Goal: Browse casually: Explore the website without a specific task or goal

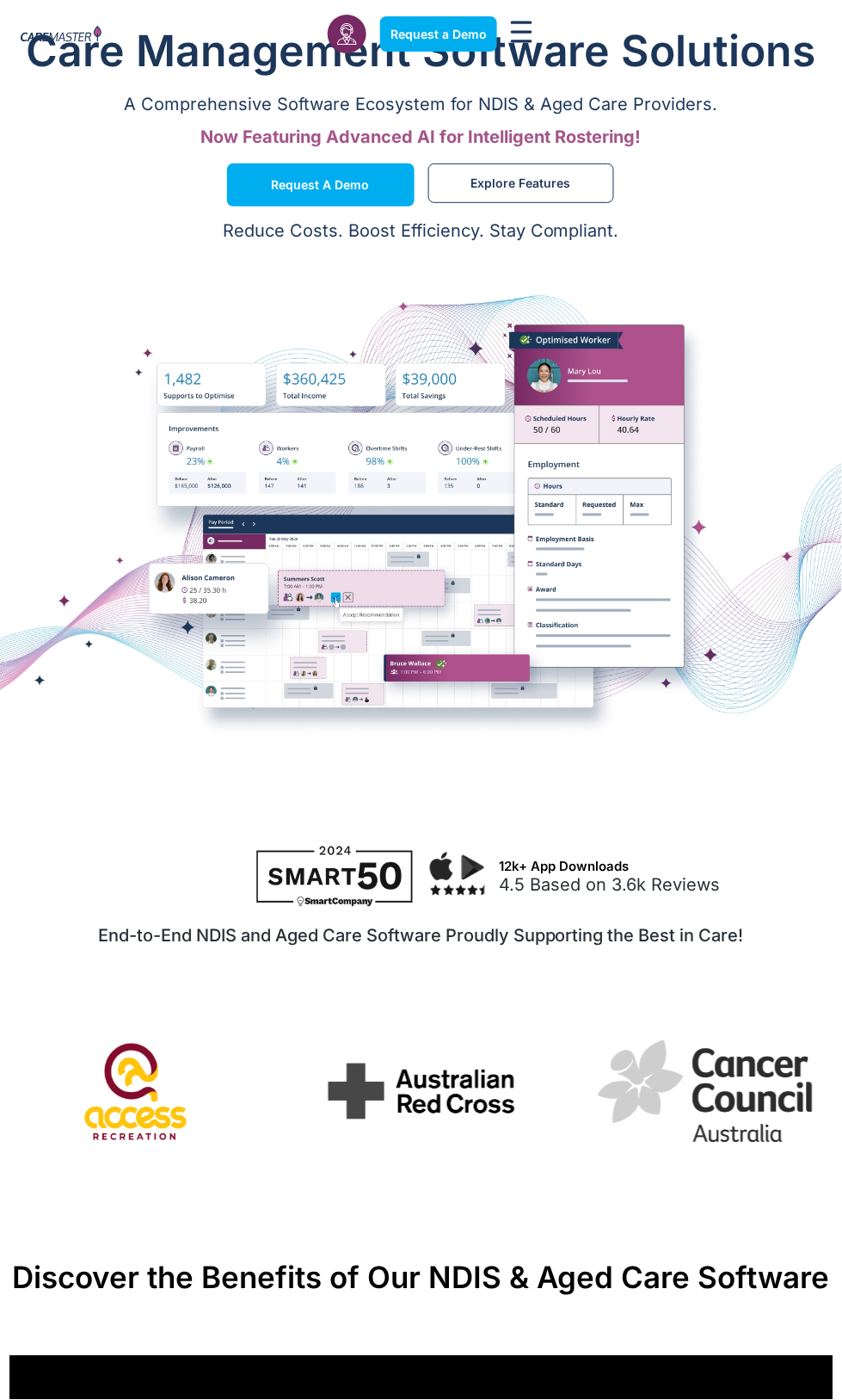
click at [140, 1119] on img "7 / 7" at bounding box center [138, 1092] width 223 height 168
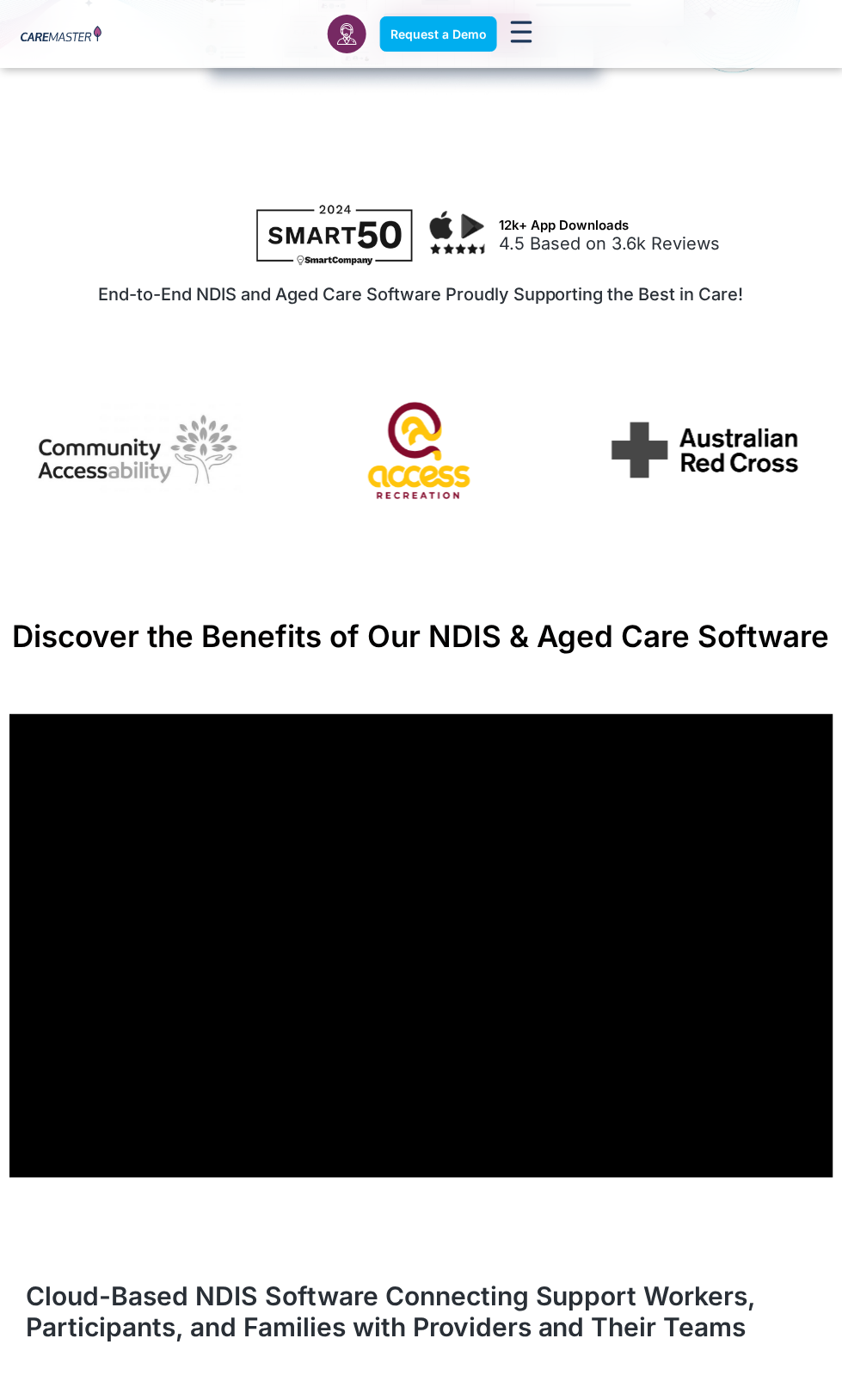
scroll to position [629, 0]
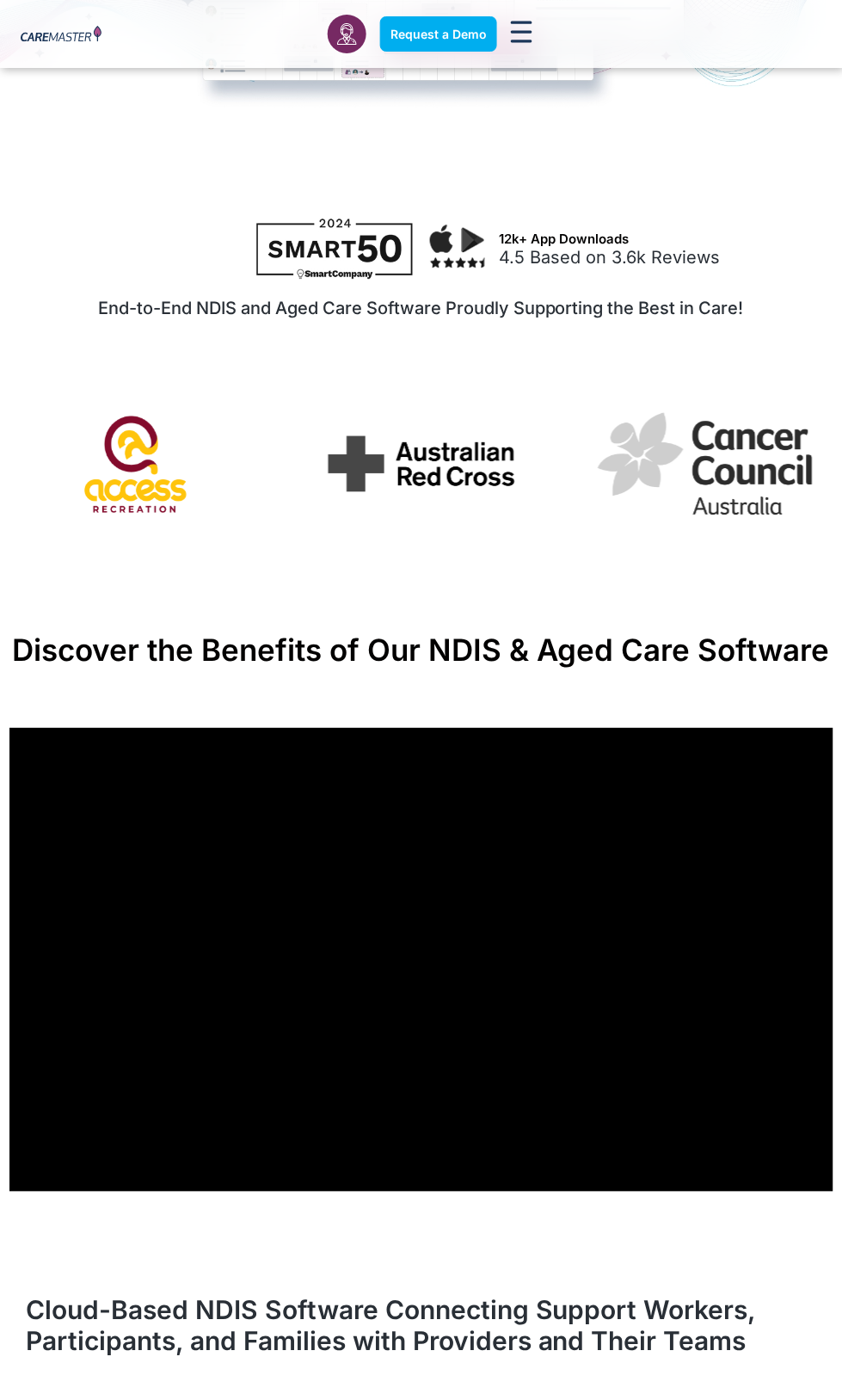
click at [121, 482] on img "7 / 7" at bounding box center [138, 463] width 223 height 168
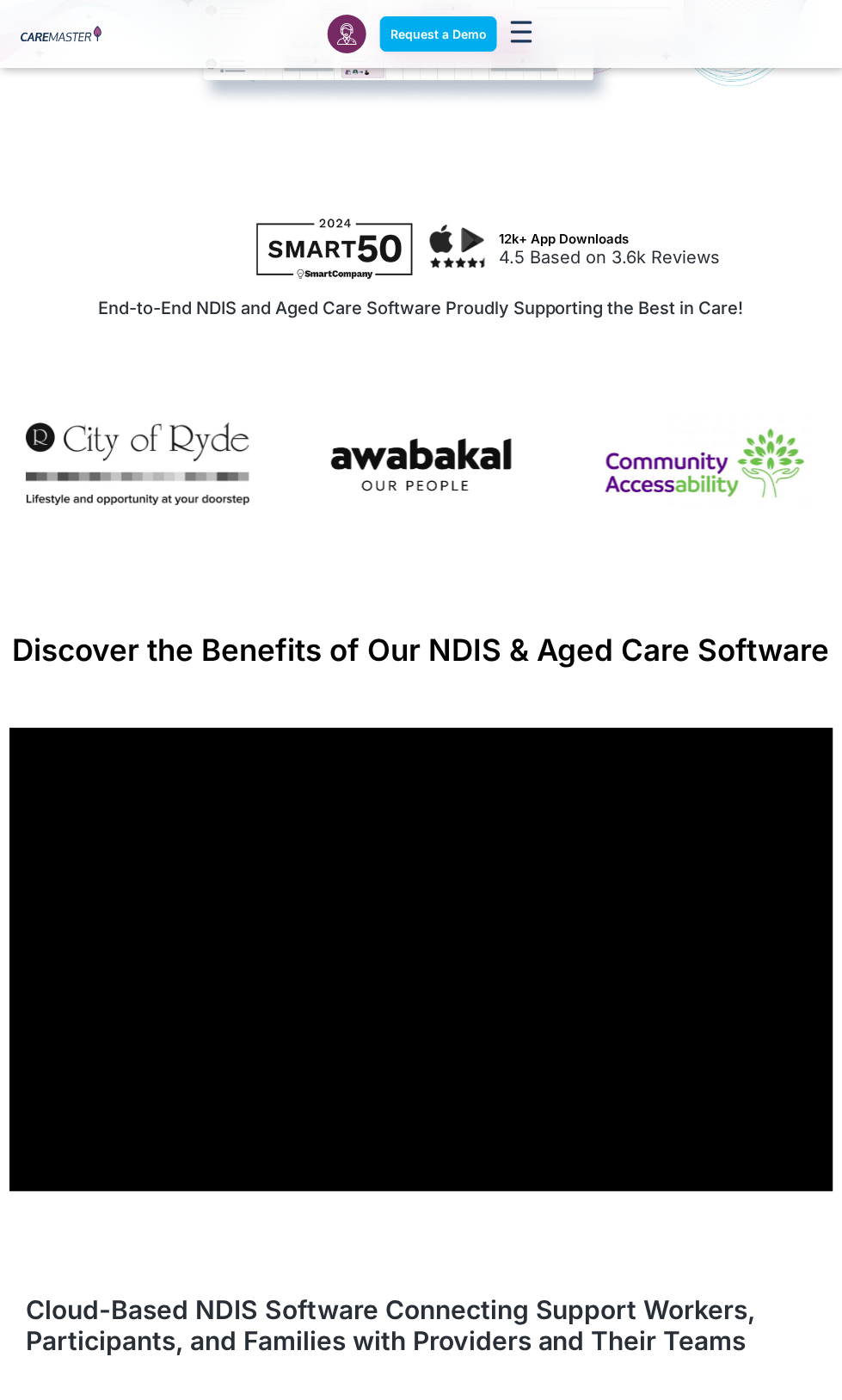
click at [742, 444] on img "6 / 7" at bounding box center [705, 463] width 223 height 118
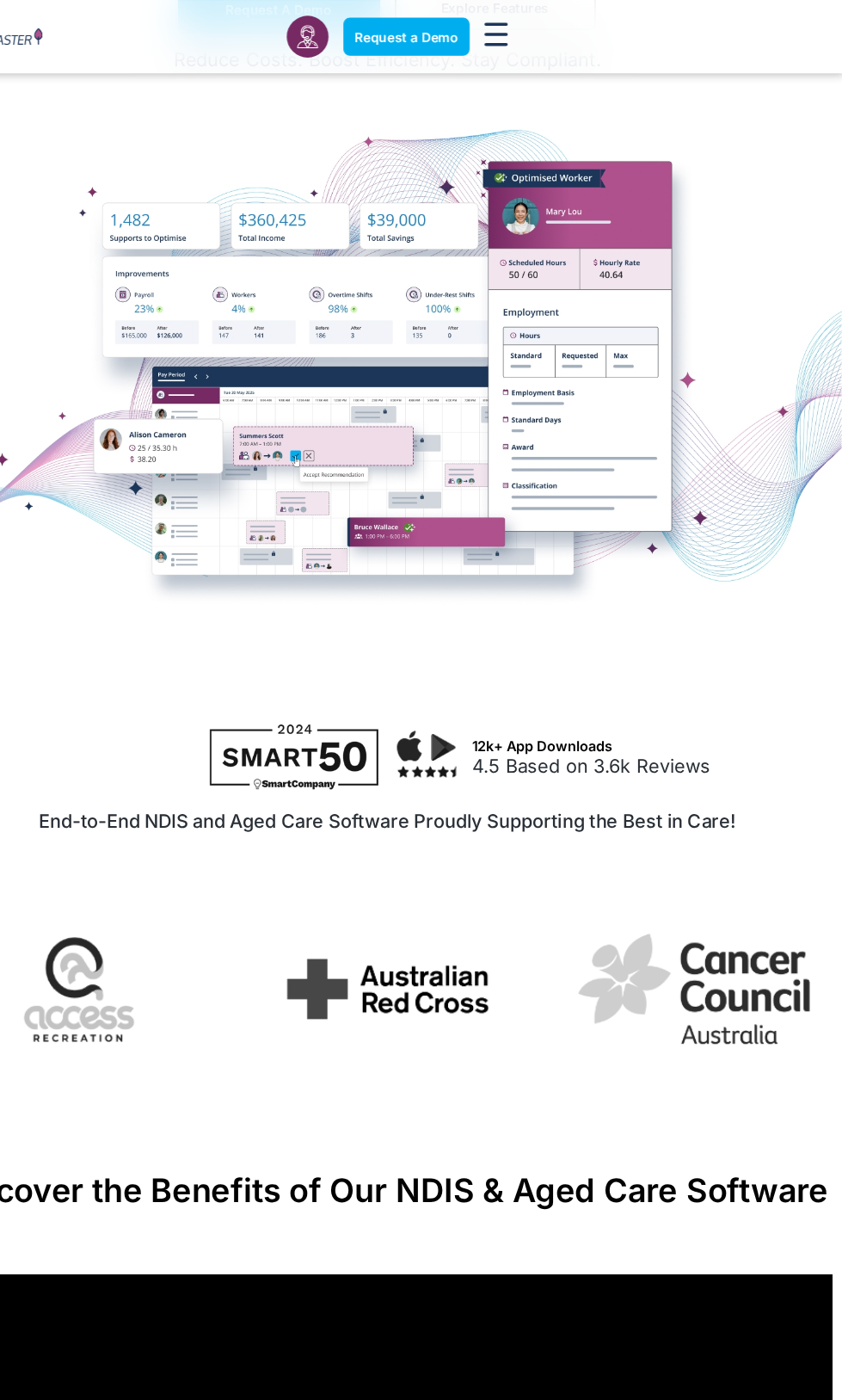
scroll to position [0, 0]
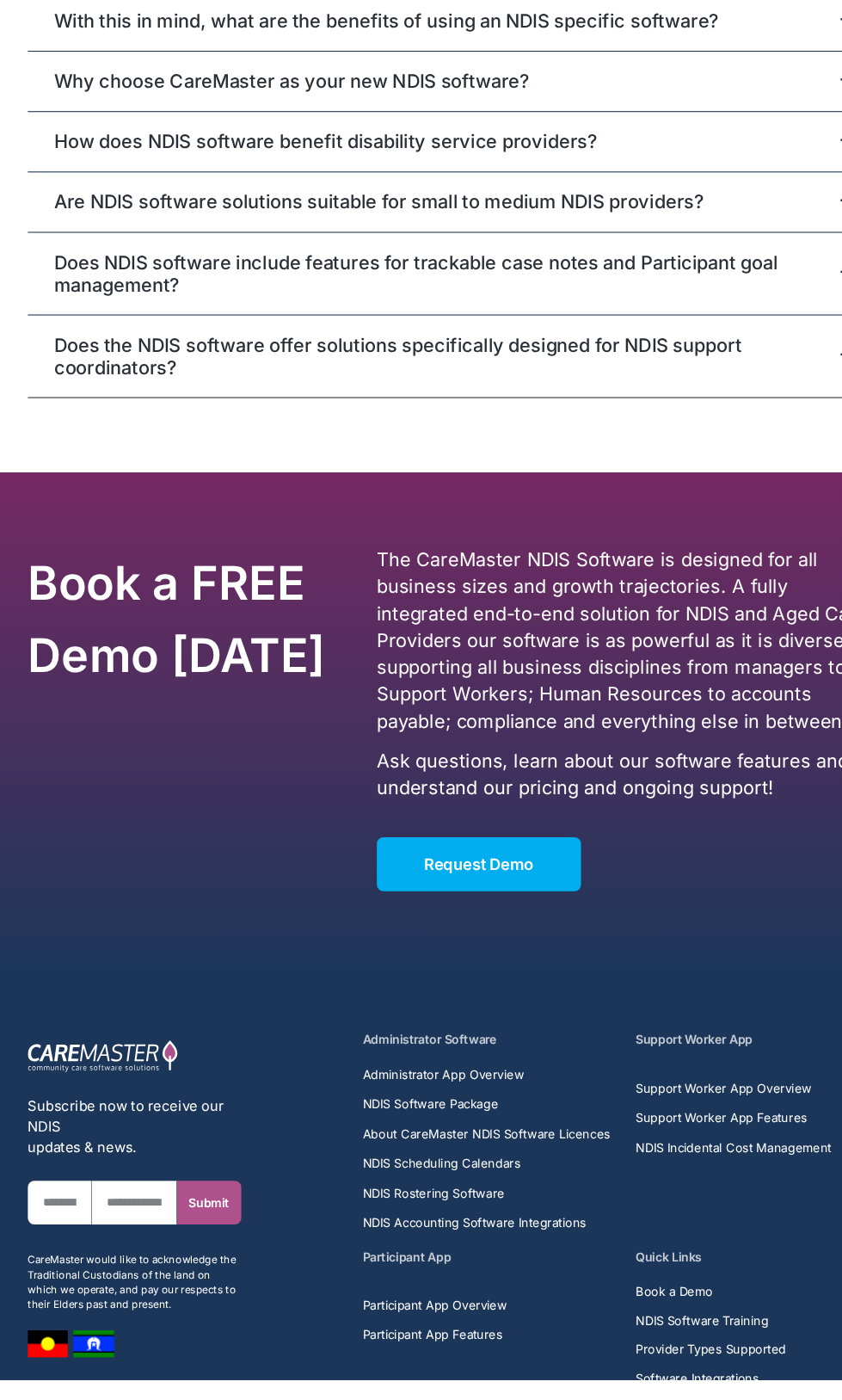
scroll to position [11797, 0]
